Goal: Task Accomplishment & Management: Complete application form

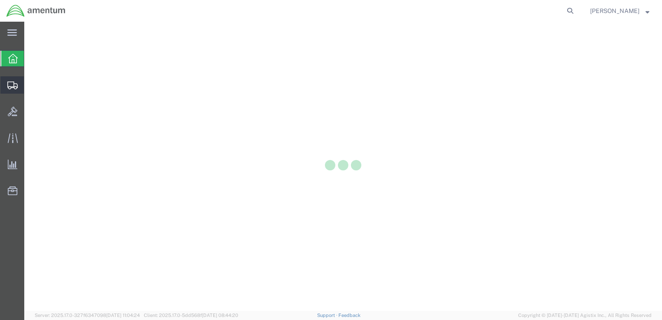
click at [17, 93] on div at bounding box center [12, 84] width 24 height 17
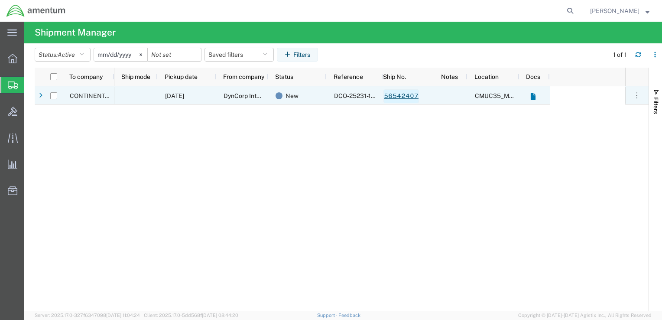
click at [393, 93] on link "56542407" at bounding box center [401, 96] width 36 height 14
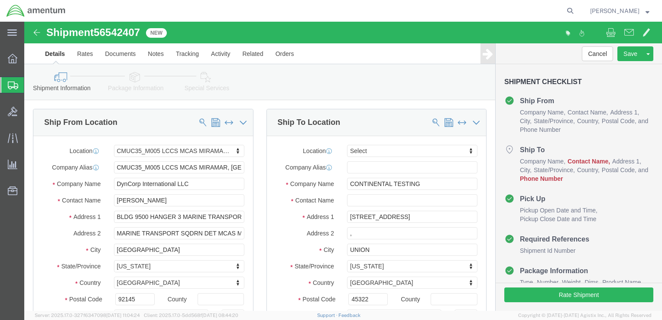
select select "42653"
select select
click input "[PERSON_NAME]"
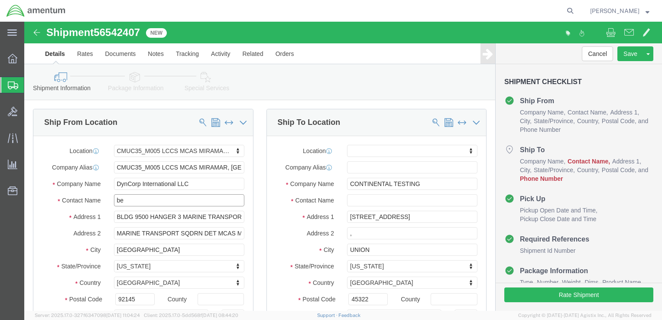
type input "ben"
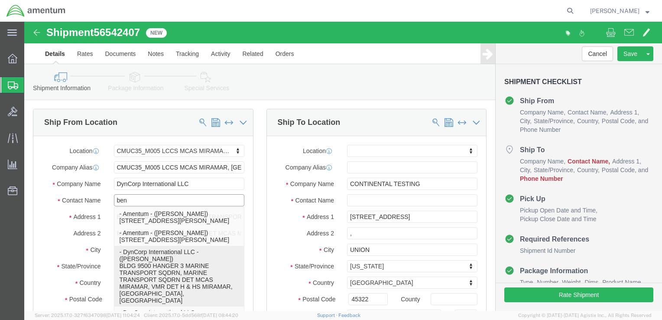
click p "- DynCorp International LLC - ([PERSON_NAME]) BLDG 9500 HANGER 3 MARINE TRANSPO…"
select select
select select "CA"
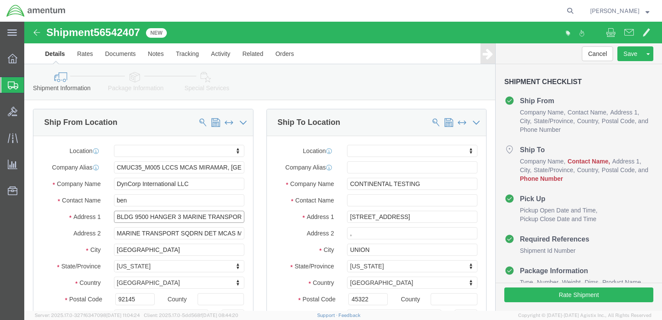
scroll to position [0, 29]
drag, startPoint x: 156, startPoint y: 194, endPoint x: 235, endPoint y: 192, distance: 78.8
click div "Ship From Location Location My Profile Location [PHONE_NUMBER] [PHONE_NUMBER] […"
type input "BLDG 9500 HANGER 3"
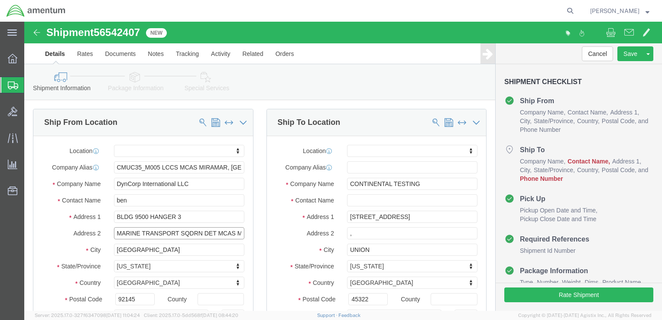
click input "MARINE TRANSPORT SQDRN DET MCAS MIRAMAR, VMR DET H & HS MIRAMAR"
drag, startPoint x: 194, startPoint y: 212, endPoint x: 47, endPoint y: 219, distance: 146.9
click div "Location My Profile Location [PHONE_NUMBER] [PHONE_NUMBER] [PHONE_NUMBER] [PHON…"
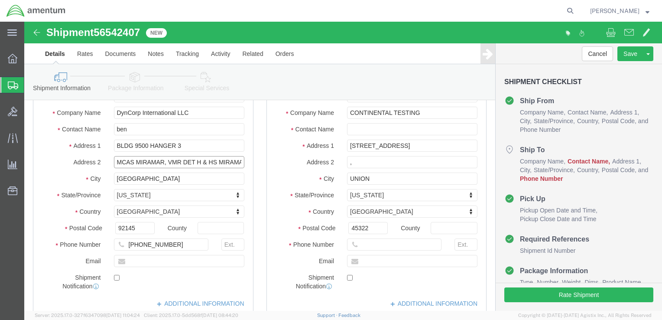
scroll to position [50, 0]
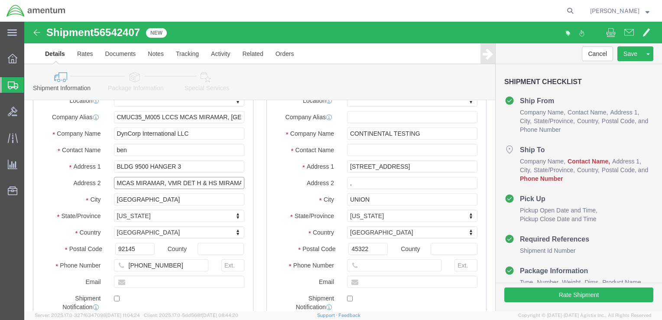
type input "MCAS MIRAMAR, VMR DET H & HS MIRAMAR"
click input "text"
type input "Calibration"
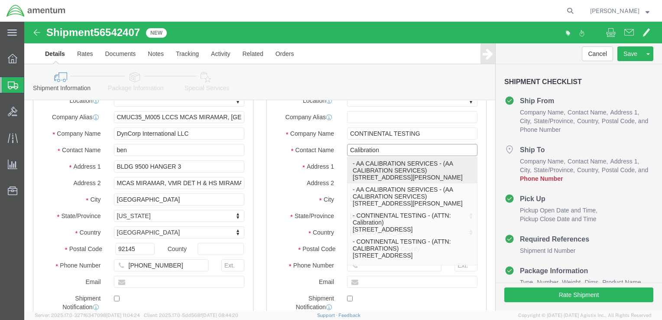
click p "- AA CALIBRATION SERVICES - (AA CALIBRATION SERVICES) [STREET_ADDRESS][PERSON_N…"
select select "MS"
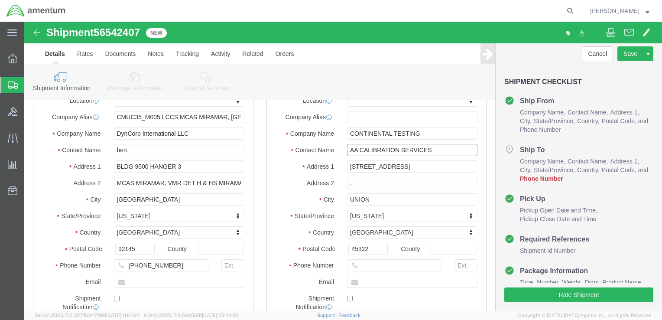
type input "AA CALIBRATION SERVICES"
click input "CONTINENTAL TESTING"
click img
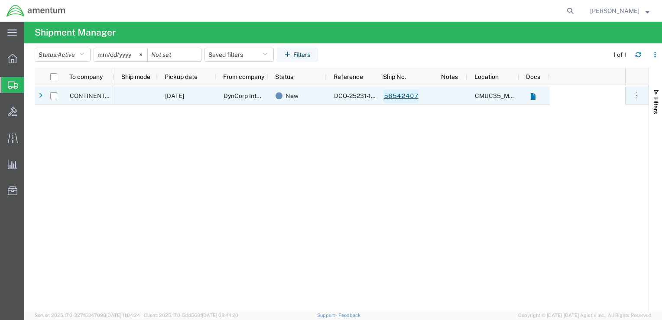
click at [393, 92] on link "56542407" at bounding box center [401, 96] width 36 height 14
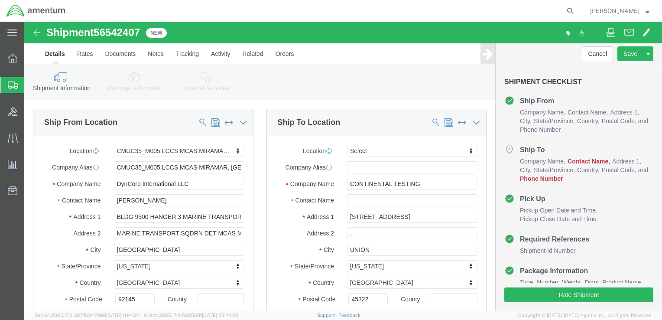
select select "42653"
select select
click input "[PERSON_NAME]"
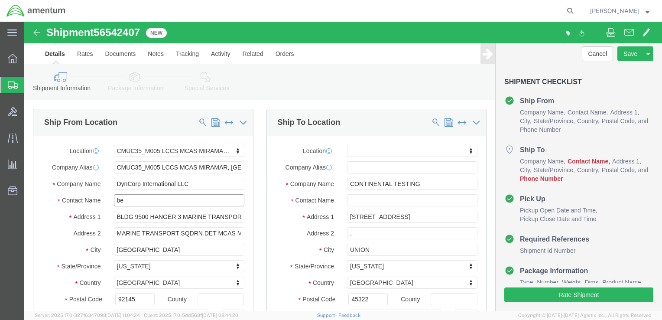
type input "ben"
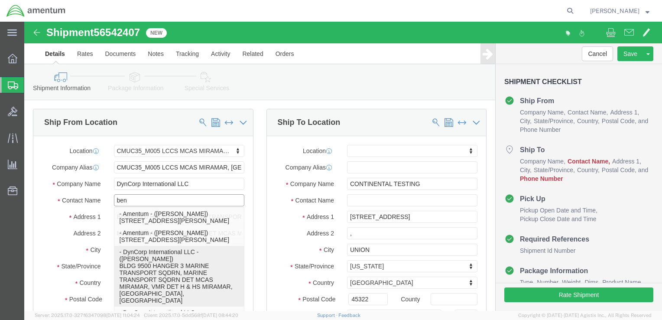
click p "- DynCorp International LLC - ([PERSON_NAME]) BLDG 9500 HANGER 3 MARINE TRANSPO…"
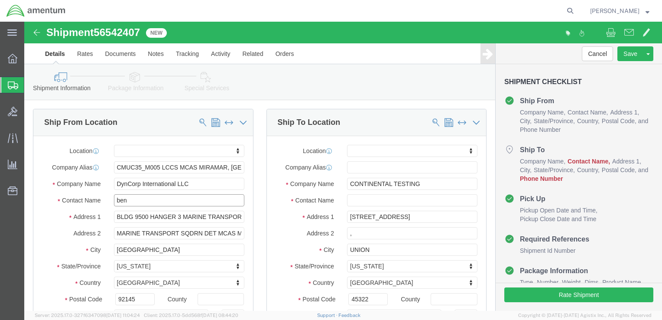
select select
select select "CA"
drag, startPoint x: 157, startPoint y: 194, endPoint x: 231, endPoint y: 194, distance: 74.0
click div "Ship From Location Location My Profile Location [PHONE_NUMBER] [PHONE_NUMBER] […"
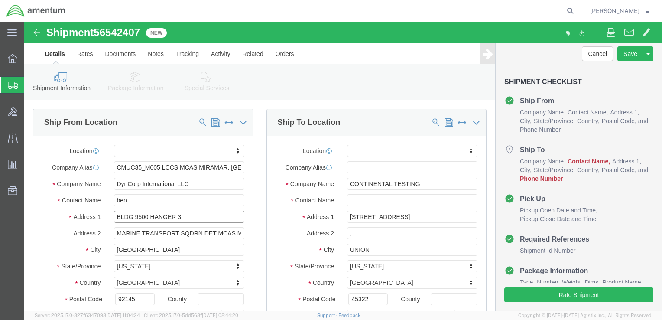
scroll to position [0, 0]
type input "BLDG 9500 HANGER 3"
drag, startPoint x: 193, startPoint y: 211, endPoint x: 69, endPoint y: 213, distance: 123.8
click div "Address 2 MARINE TRANSPORT SQDRN DET MCAS MIRAMAR, VMR DET H & HS MIRAMAR"
type input "MCAS MIRAMAR, VMR DET H & HS MIRAMAR"
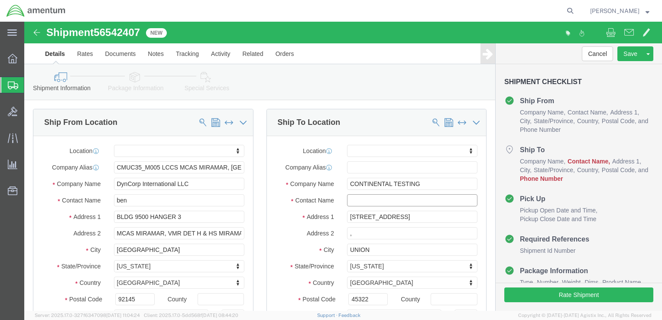
click input "text"
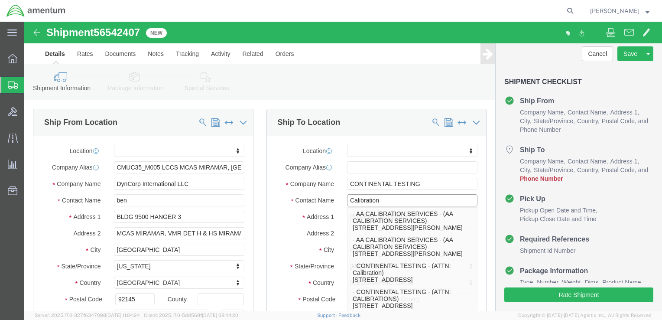
type input "Calibration"
click label "Address 1"
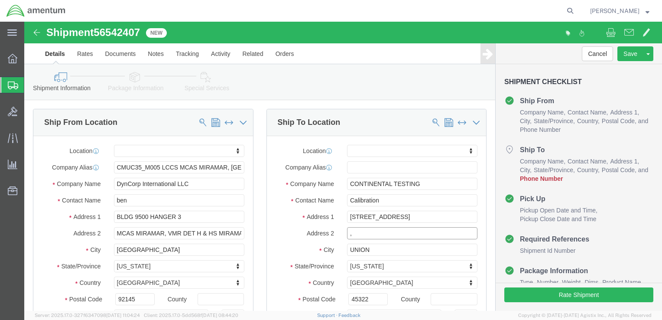
click input ","
click label "City"
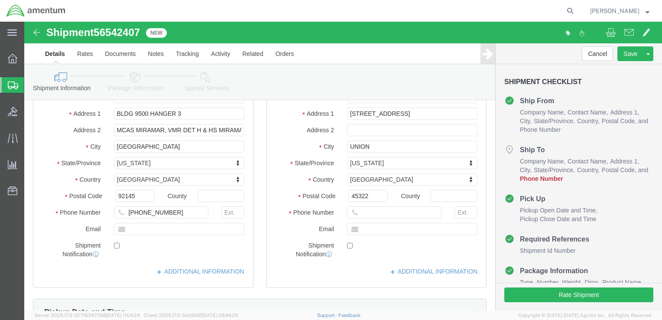
scroll to position [120, 0]
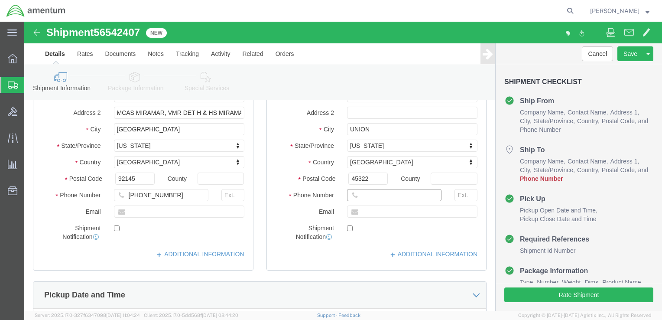
click input "text"
paste input "[PHONE_NUMBER]"
type input "[PHONE_NUMBER]"
click label "Email"
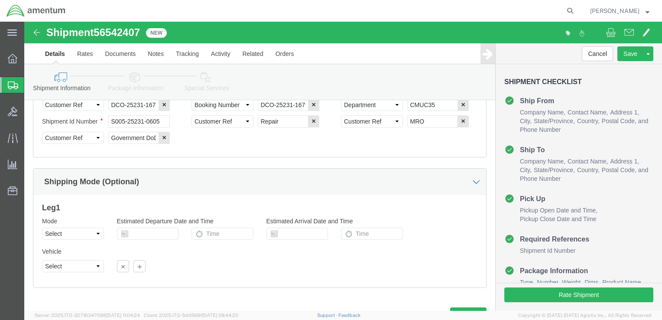
scroll to position [490, 0]
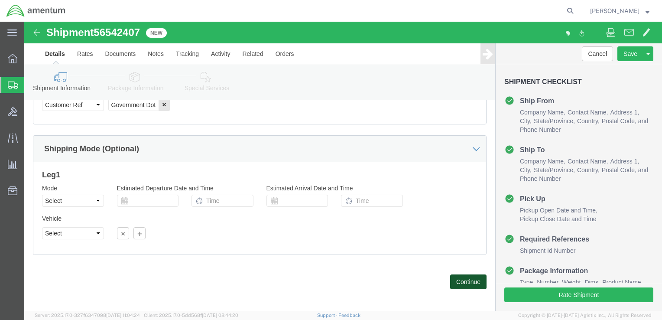
click button "Continue"
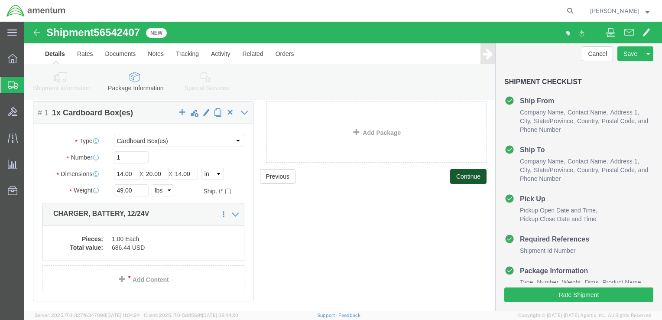
scroll to position [60, 0]
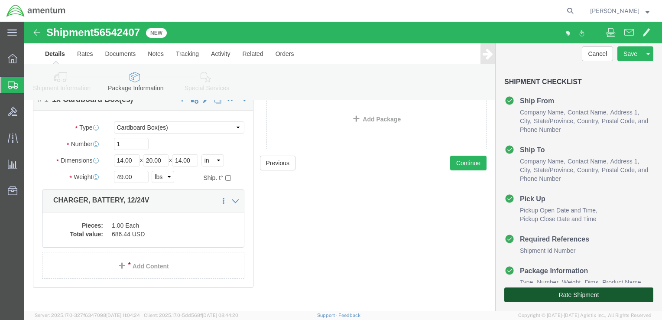
click button "Rate Shipment"
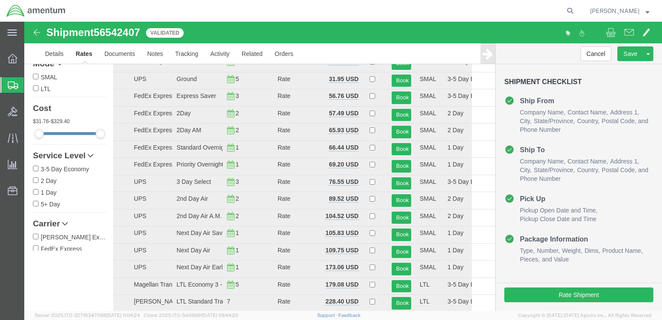
scroll to position [0, 0]
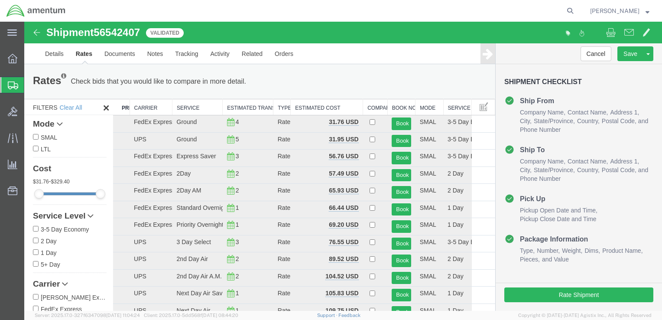
drag, startPoint x: 657, startPoint y: 82, endPoint x: 665, endPoint y: 38, distance: 44.8
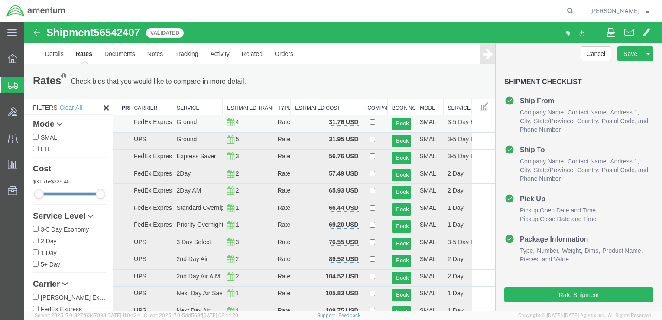
click at [205, 121] on td "Ground" at bounding box center [197, 123] width 50 height 17
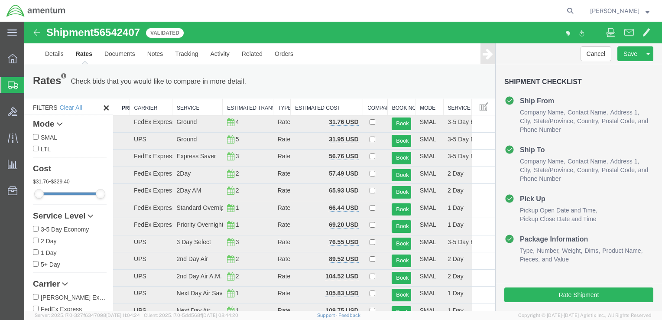
drag, startPoint x: 205, startPoint y: 121, endPoint x: 317, endPoint y: 73, distance: 122.4
click at [317, 73] on div "Rates Check bids that you would like to compare in more detail. Compare Filter" at bounding box center [259, 81] width 466 height 17
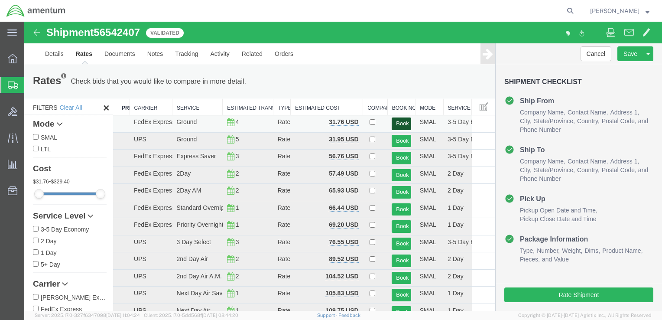
click at [391, 119] on button "Book" at bounding box center [400, 123] width 19 height 13
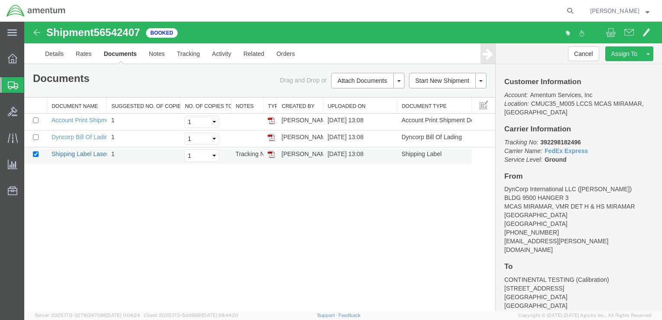
click at [81, 153] on link "Shipping Label Laser" at bounding box center [80, 153] width 57 height 7
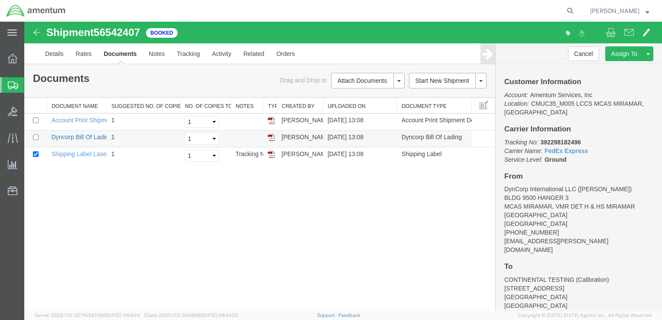
drag, startPoint x: 98, startPoint y: 139, endPoint x: 529, endPoint y: 23, distance: 446.5
click at [98, 139] on link "Dyncorp Bill Of Lading" at bounding box center [82, 136] width 60 height 7
